Goal: Use online tool/utility: Utilize a website feature to perform a specific function

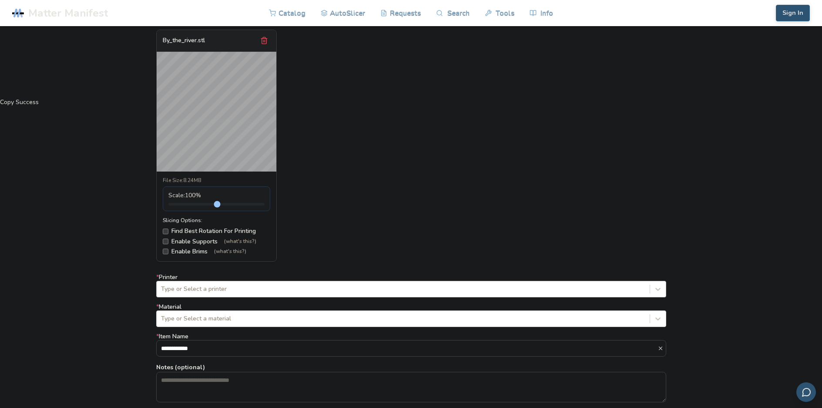
scroll to position [435, 0]
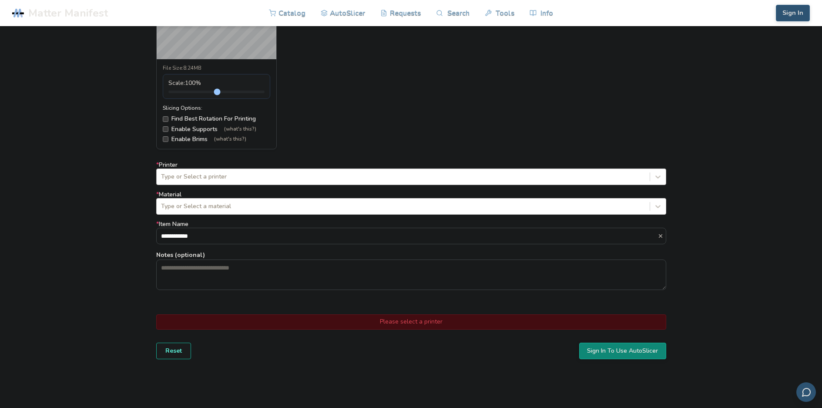
click at [219, 175] on div at bounding box center [403, 176] width 484 height 9
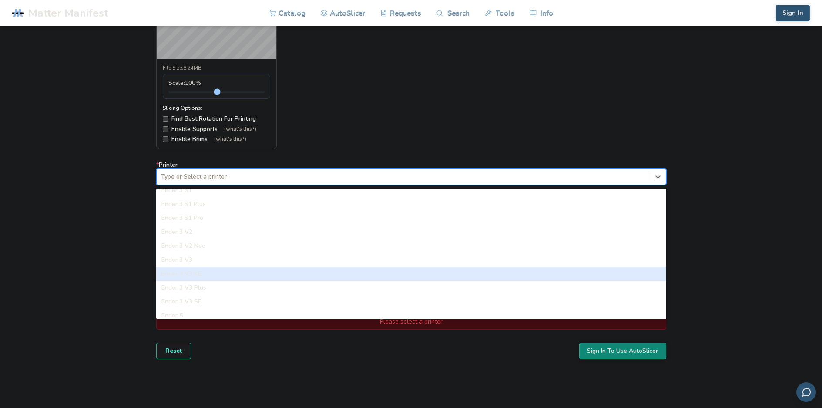
scroll to position [767, 0]
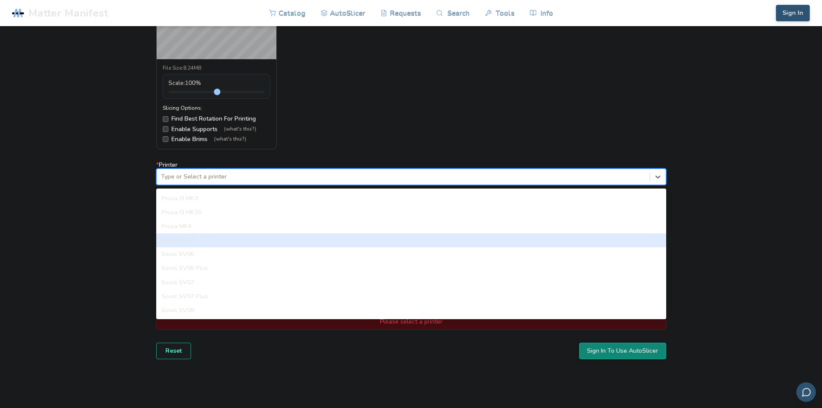
click at [196, 238] on div "Sovol SV04" at bounding box center [411, 240] width 510 height 14
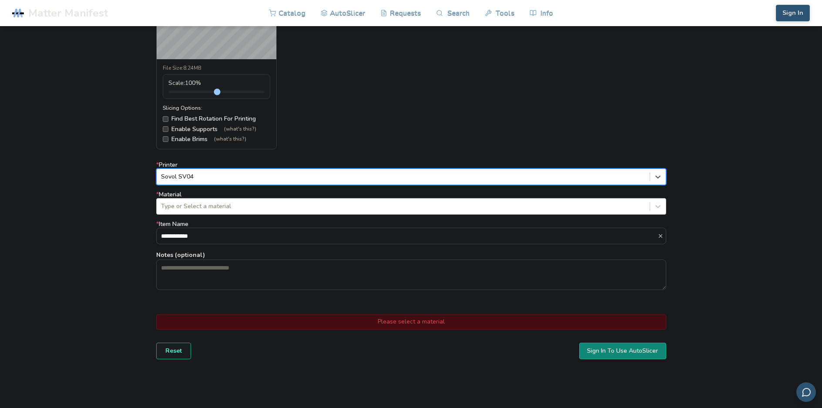
click at [192, 202] on div at bounding box center [403, 206] width 484 height 9
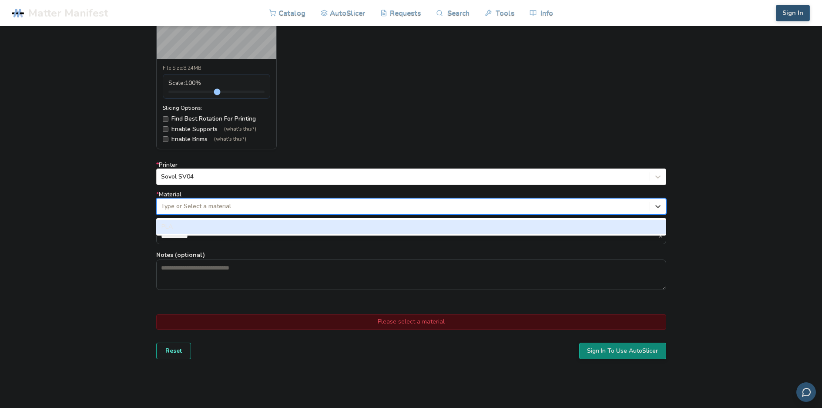
click at [187, 224] on div "PLA" at bounding box center [411, 227] width 510 height 14
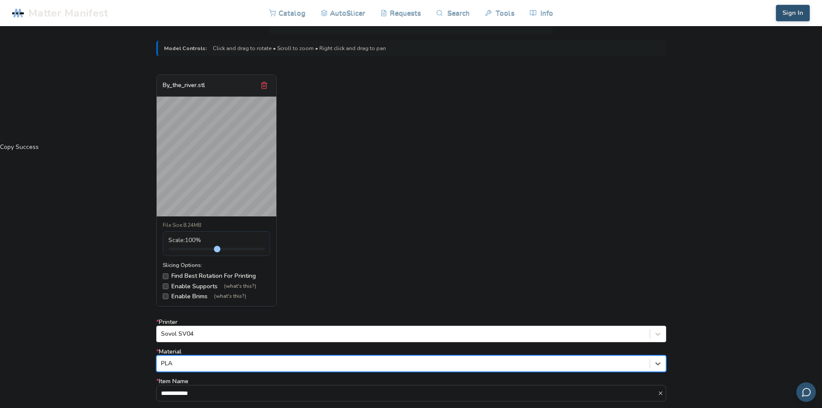
scroll to position [261, 0]
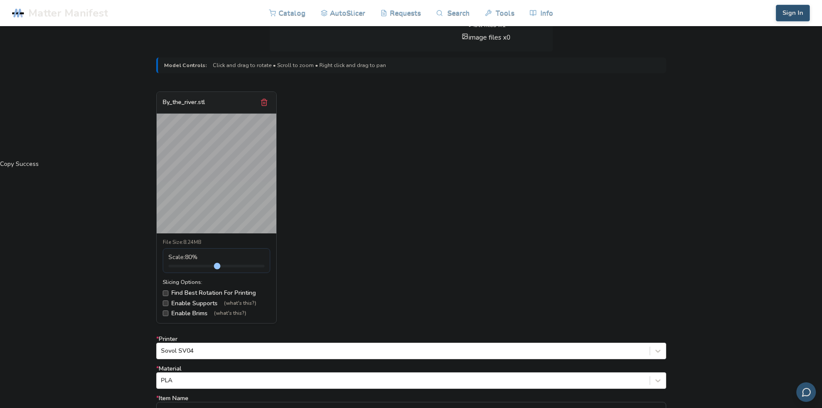
type input "***"
click at [185, 267] on input "range" at bounding box center [216, 266] width 96 height 3
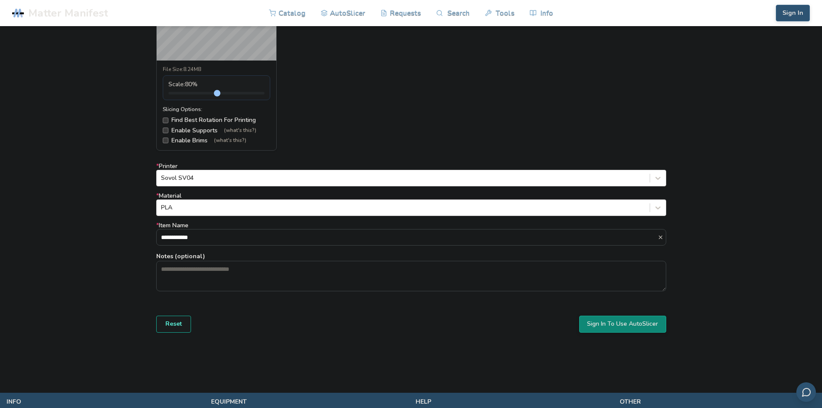
scroll to position [435, 0]
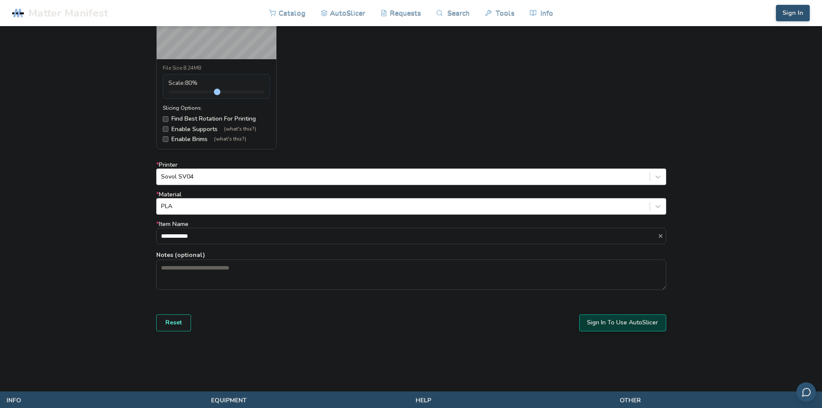
click at [614, 321] on button "Sign In To Use AutoSlicer" at bounding box center [622, 322] width 87 height 17
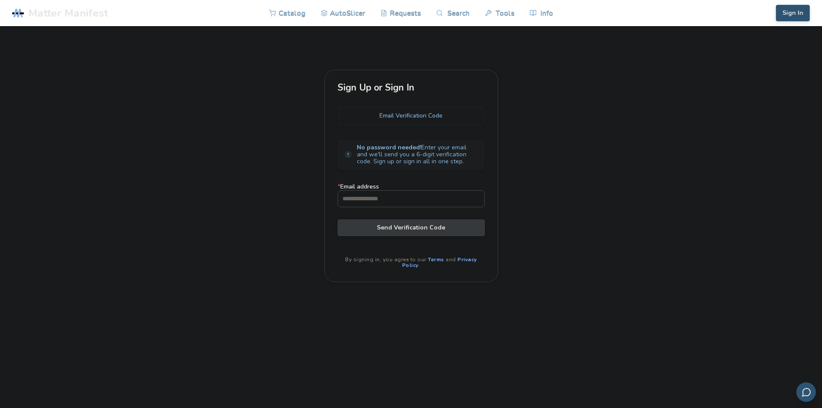
click at [378, 201] on input "* Email address" at bounding box center [411, 199] width 146 height 16
type input "**********"
click at [388, 225] on span "Send Verification Code" at bounding box center [411, 227] width 134 height 7
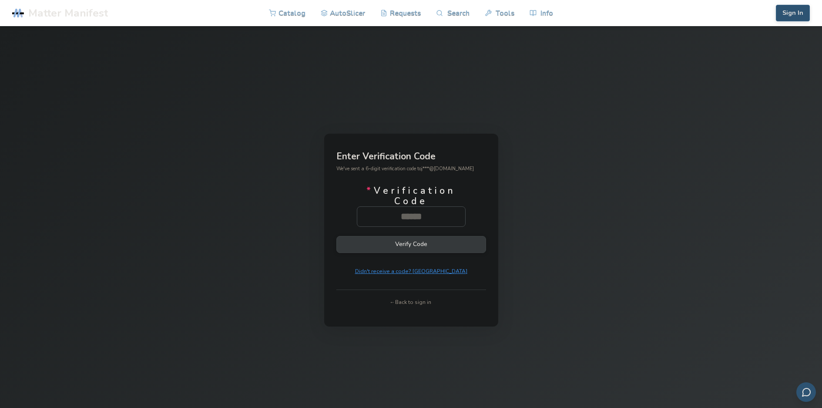
paste input "******"
type input "******"
click at [417, 241] on button "Verify Code" at bounding box center [411, 243] width 150 height 17
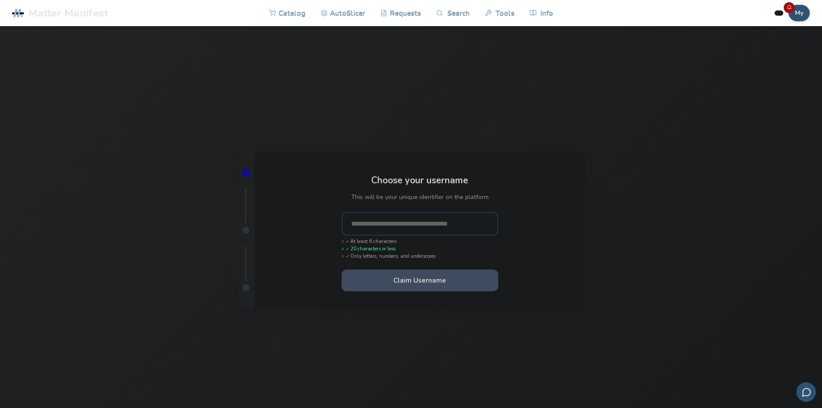
click at [413, 223] on input "text" at bounding box center [420, 224] width 157 height 24
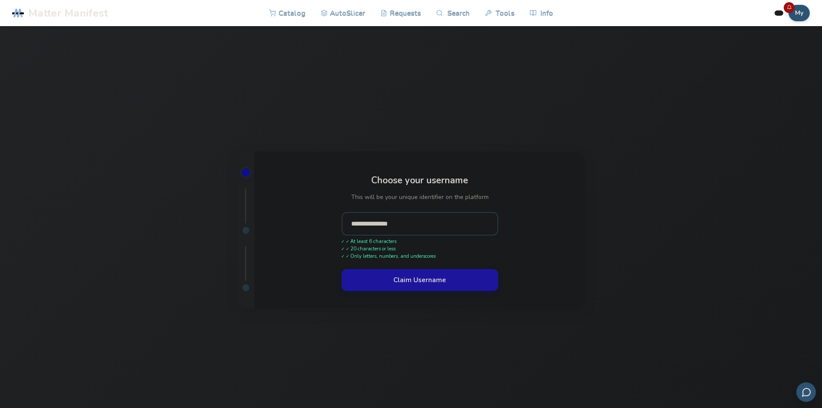
type input "**********"
click at [421, 284] on button "Claim Username" at bounding box center [420, 280] width 157 height 22
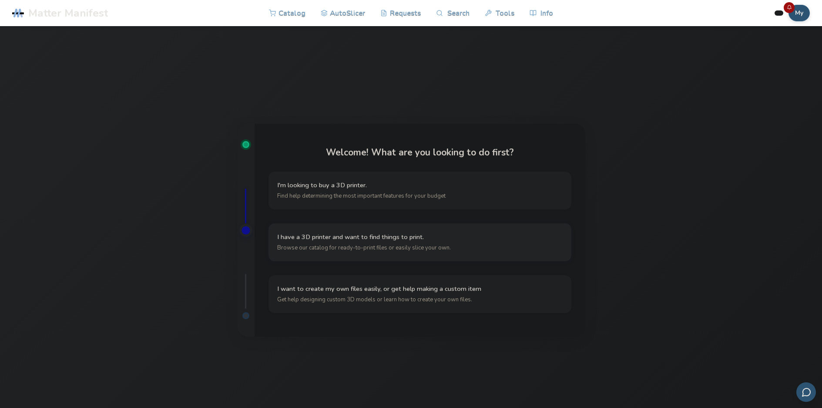
click at [390, 242] on button "I have a 3D printer and want to find things to print. Browse our catalog for re…" at bounding box center [420, 242] width 303 height 38
click at [393, 242] on button "I have my own models that I want to slice Simple, quick slicing with cloud stor…" at bounding box center [420, 242] width 303 height 38
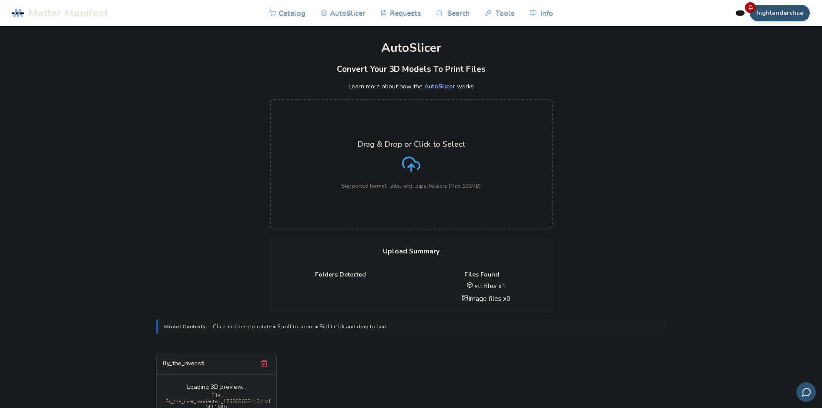
scroll to position [261, 0]
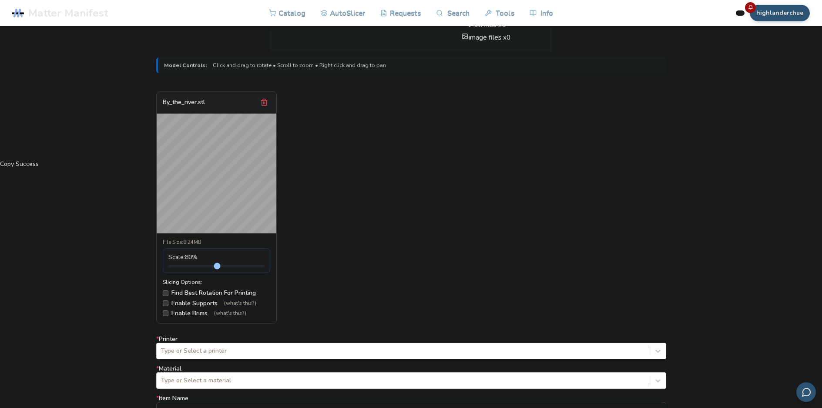
type input "***"
click at [184, 266] on input "range" at bounding box center [216, 266] width 96 height 3
click at [183, 266] on input "range" at bounding box center [216, 266] width 96 height 3
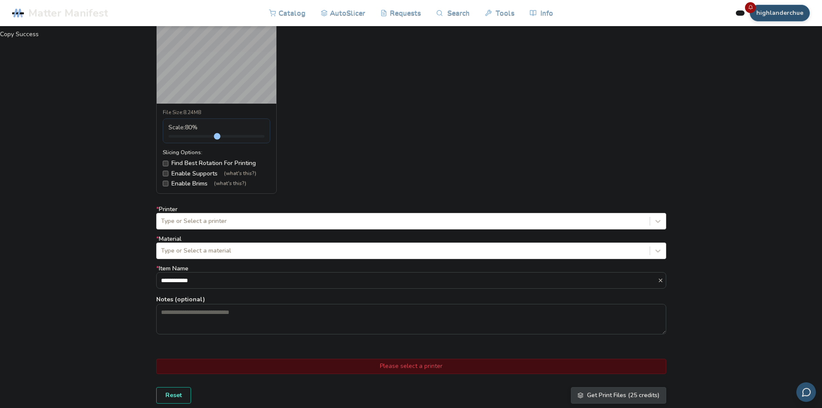
scroll to position [392, 0]
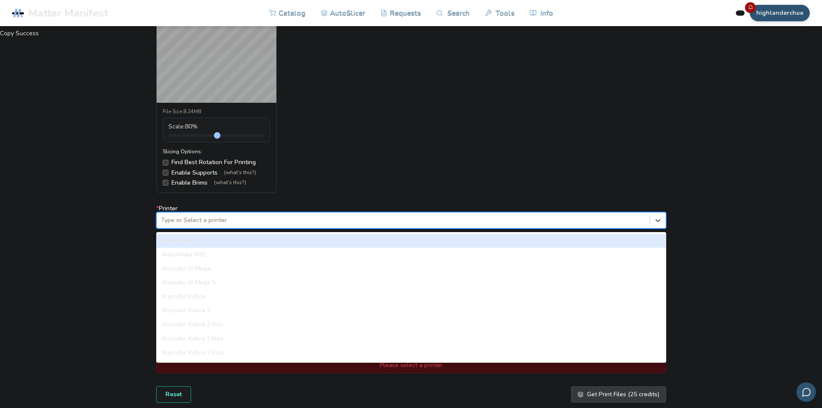
click at [179, 222] on div at bounding box center [403, 220] width 484 height 9
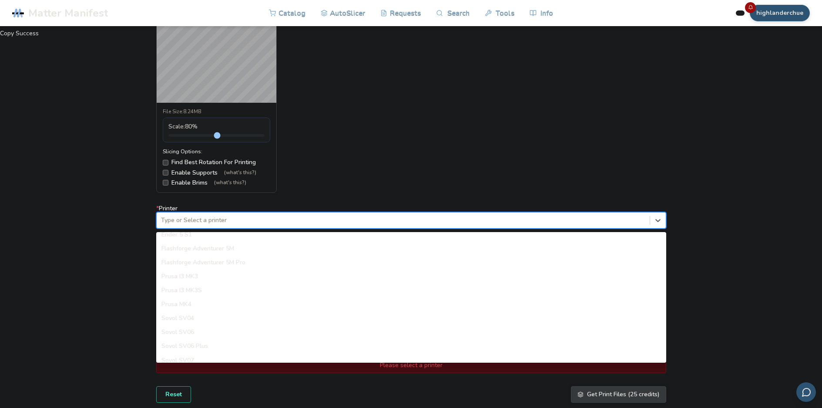
scroll to position [767, 0]
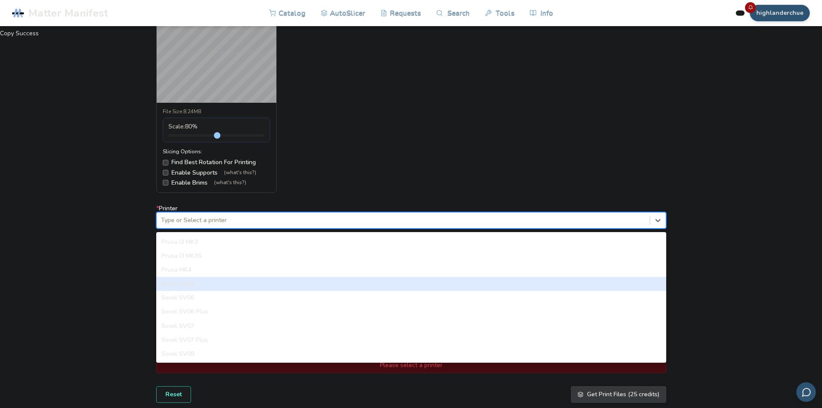
click at [187, 280] on div "Sovol SV04" at bounding box center [411, 284] width 510 height 14
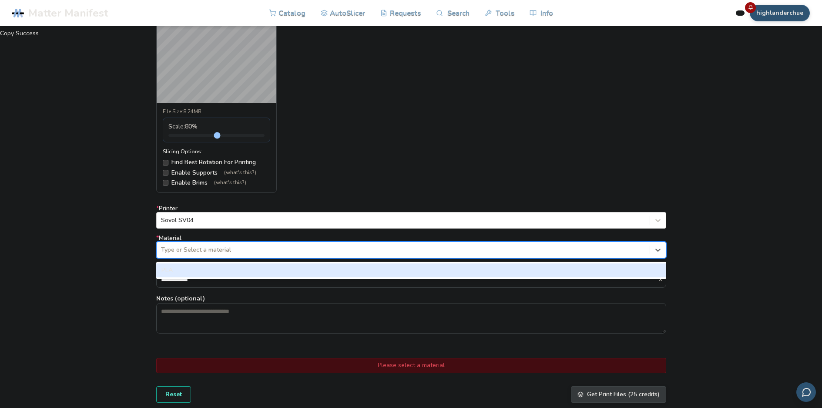
click at [199, 249] on div at bounding box center [403, 249] width 484 height 9
click at [195, 268] on div "PLA" at bounding box center [411, 270] width 510 height 14
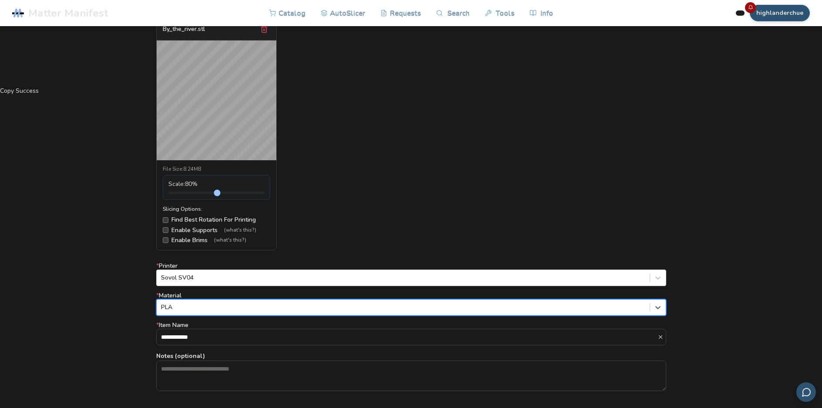
scroll to position [522, 0]
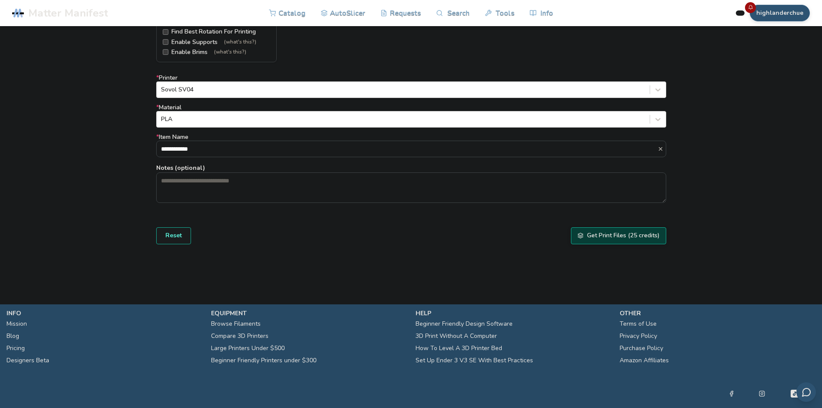
click at [628, 238] on button "Get Print Files (25 credits)" at bounding box center [618, 235] width 95 height 17
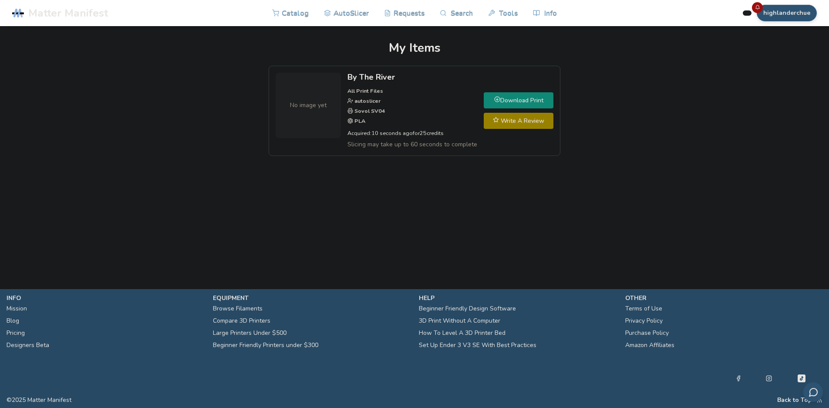
click at [764, 86] on div "No image yet By The River All Print Files autoslicer Sovol SV04 PLA Acquired: 1…" at bounding box center [414, 115] width 750 height 99
click at [529, 97] on link "Download Print" at bounding box center [519, 100] width 70 height 16
